Goal: Task Accomplishment & Management: Complete application form

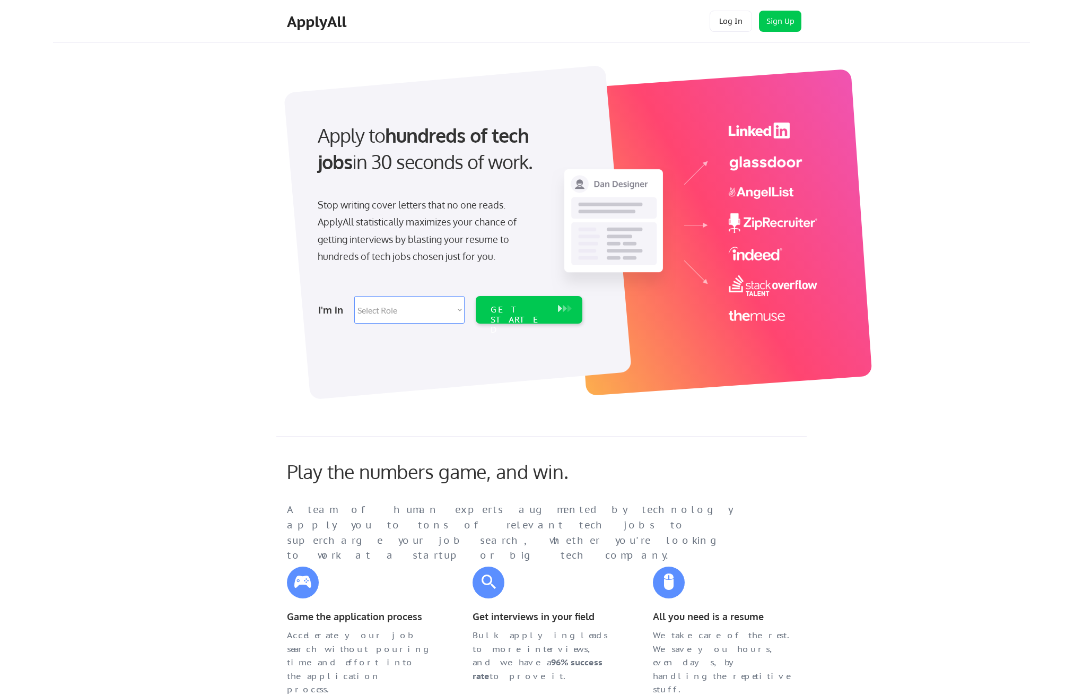
click at [427, 311] on select "Select Role Software Engineering Product Management Customer Success Sales UI/U…" at bounding box center [409, 310] width 110 height 28
select select ""engineering""
click at [508, 310] on div "GET STARTED" at bounding box center [518, 319] width 57 height 31
